Goal: Communication & Community: Answer question/provide support

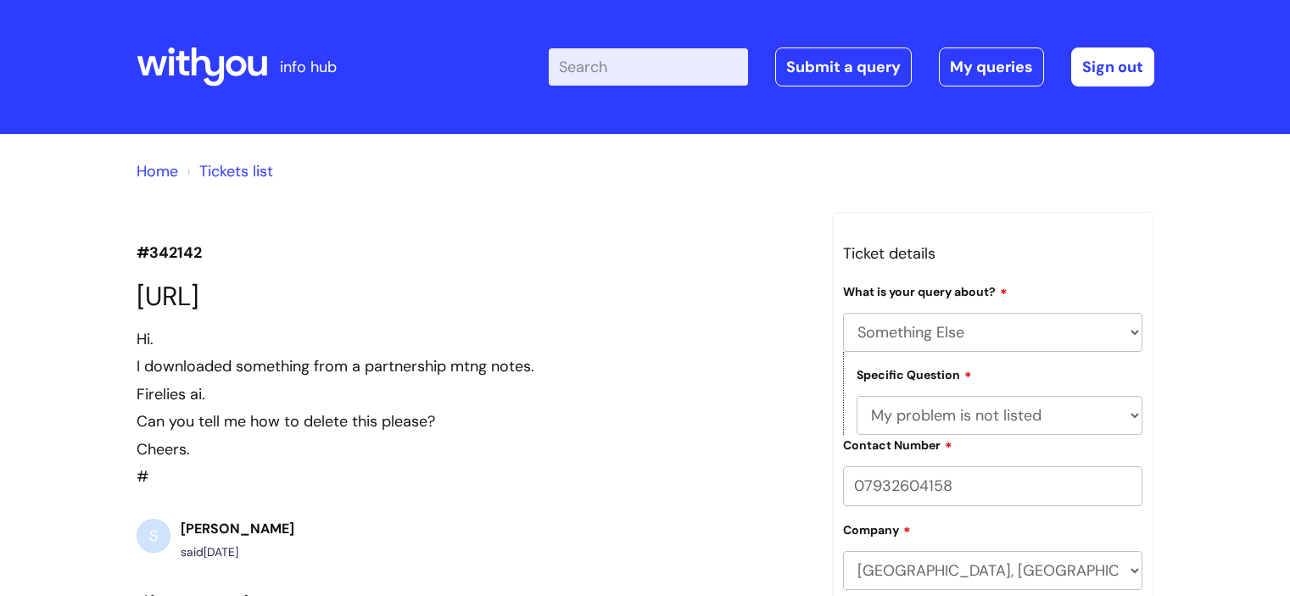
select select "Something Else"
select select "My problem is not listed"
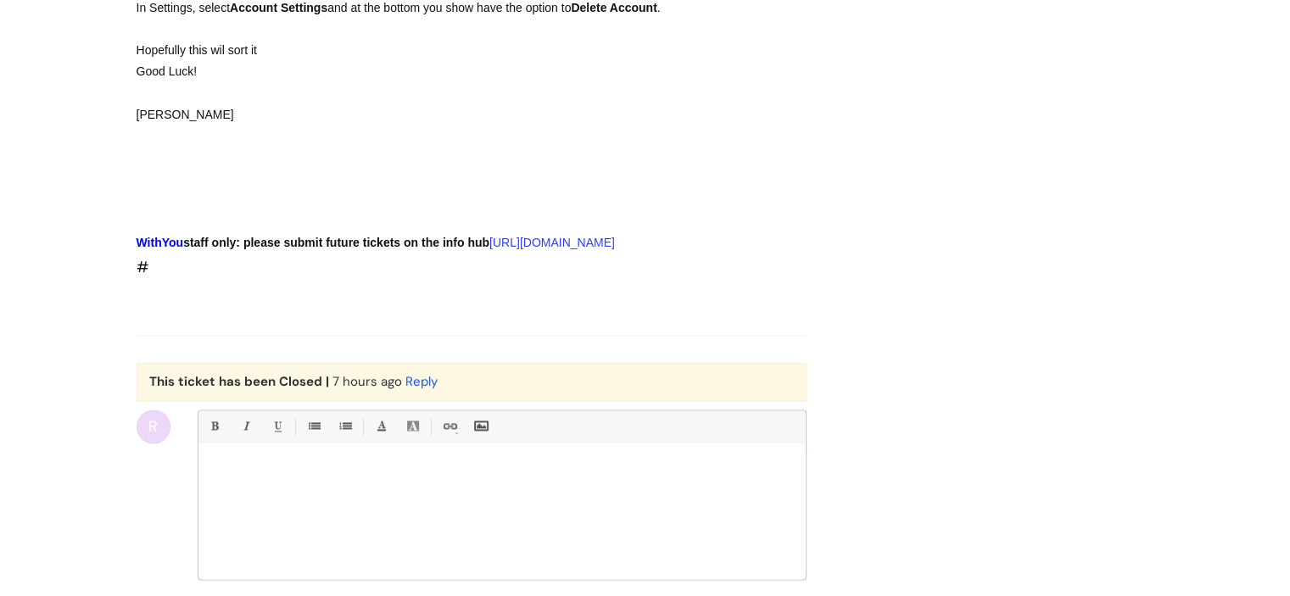
scroll to position [2200, 0]
drag, startPoint x: 224, startPoint y: 254, endPoint x: 129, endPoint y: 253, distance: 95.0
copy strong "[URL]"
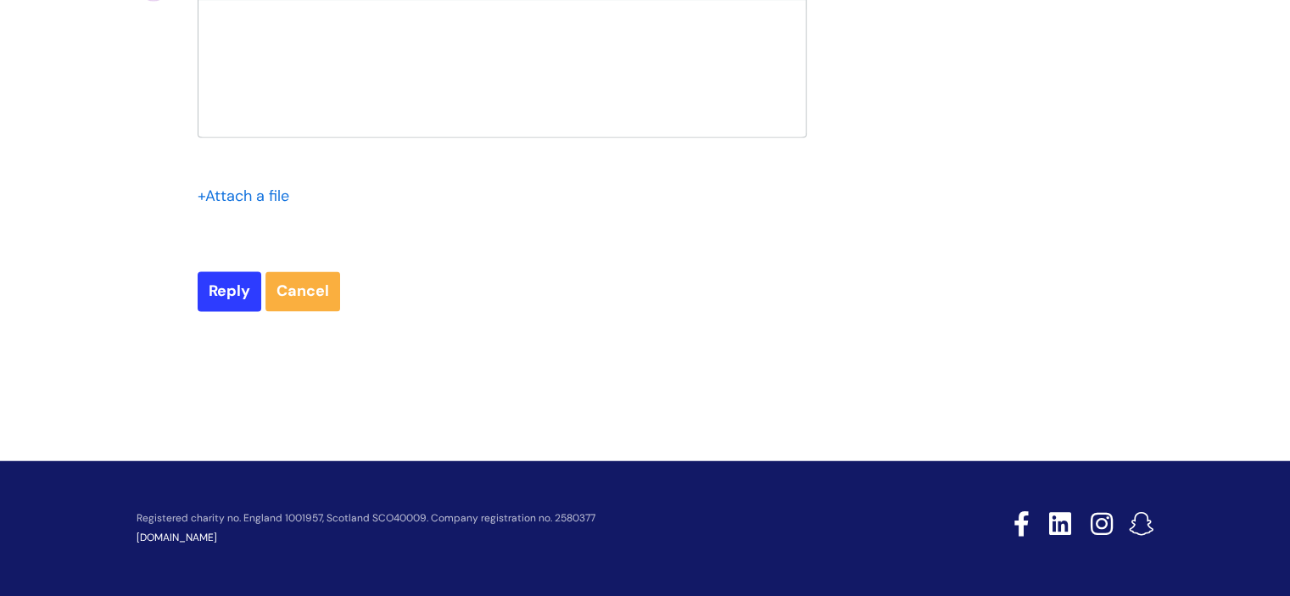
scroll to position [2659, 0]
click at [364, 137] on div at bounding box center [501, 72] width 607 height 127
click at [220, 310] on input "Reply" at bounding box center [230, 290] width 64 height 39
type input "Please Wait..."
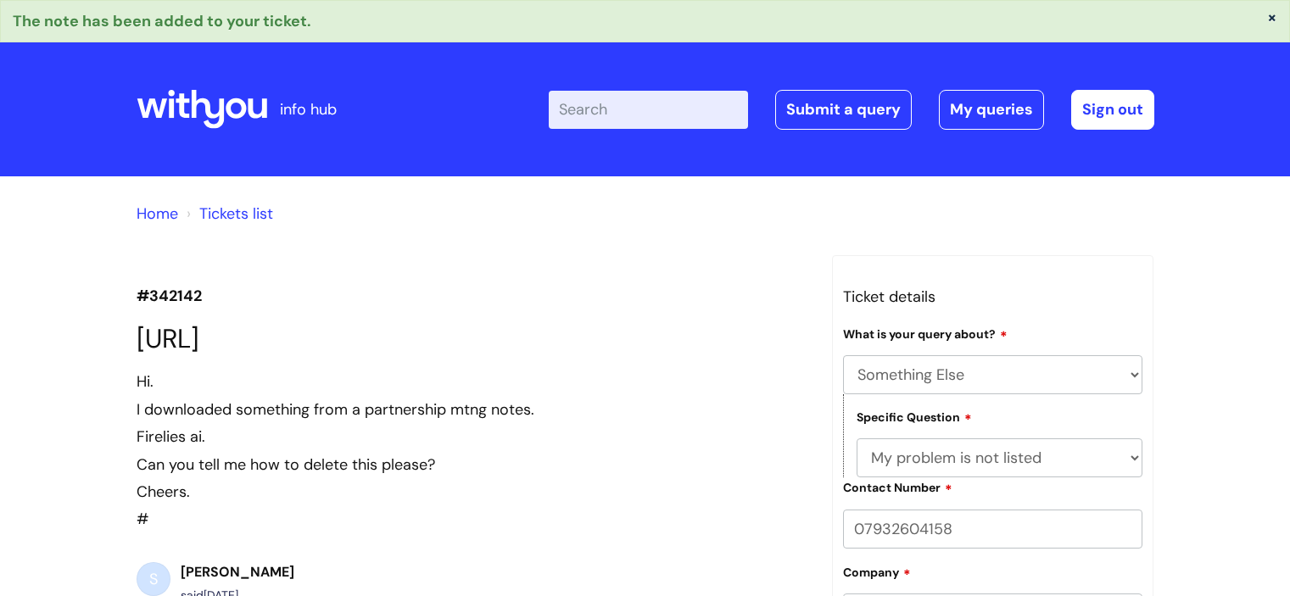
select select "Something Else"
select select "My problem is not listed"
